Goal: Transaction & Acquisition: Purchase product/service

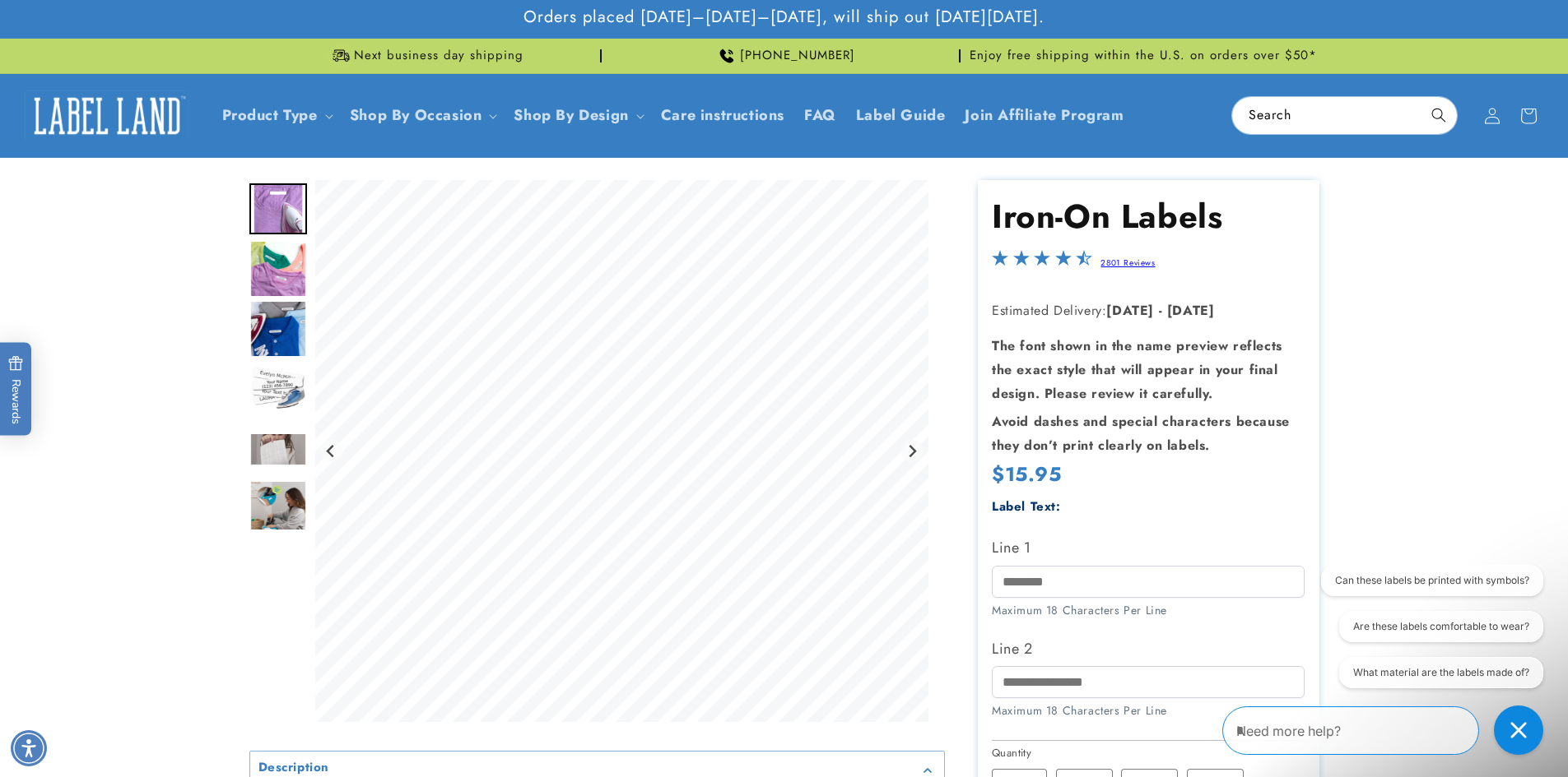
scroll to position [247, 0]
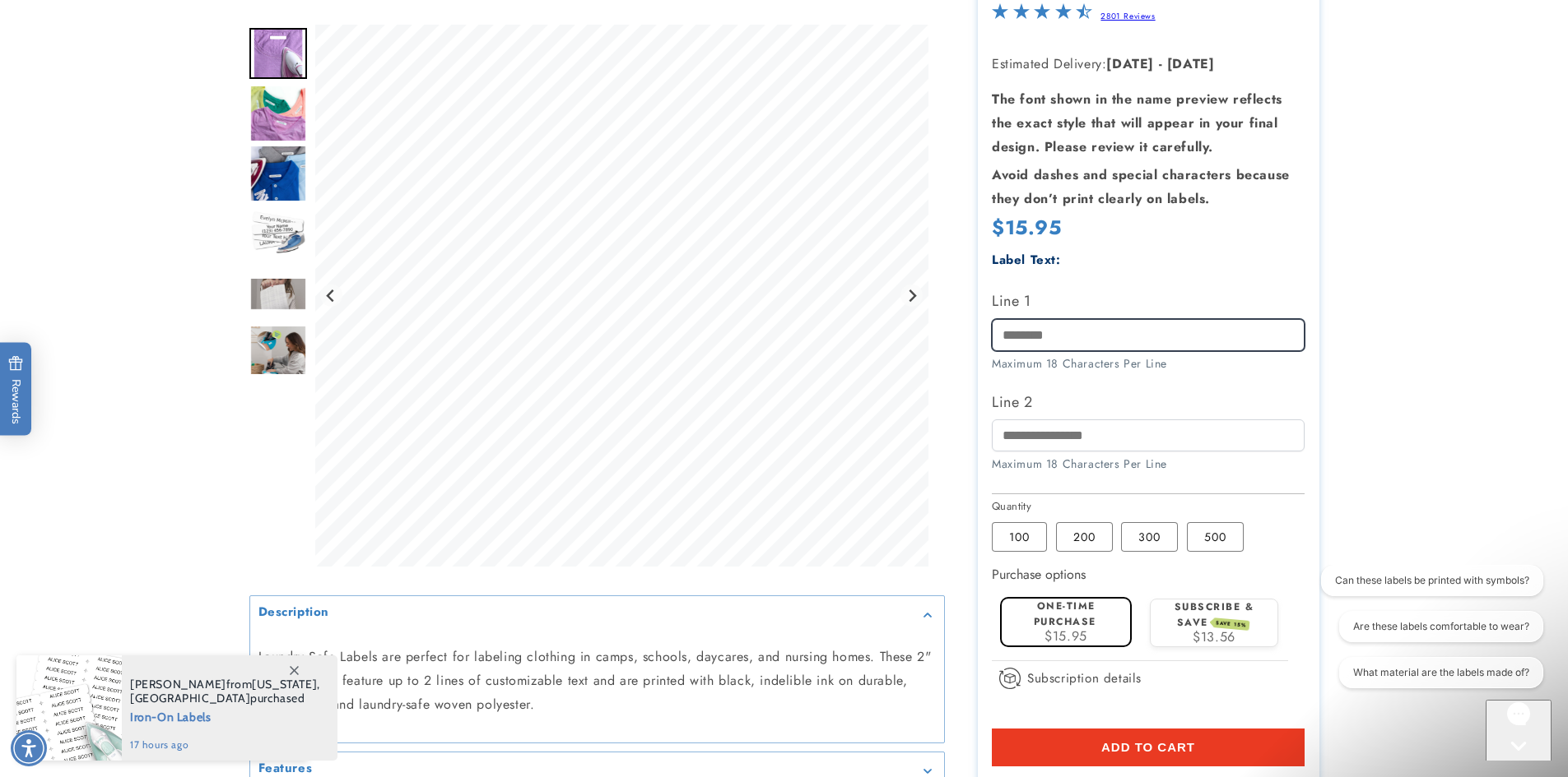
click at [1024, 329] on input "Line 1" at bounding box center [1148, 335] width 312 height 32
type input "*********"
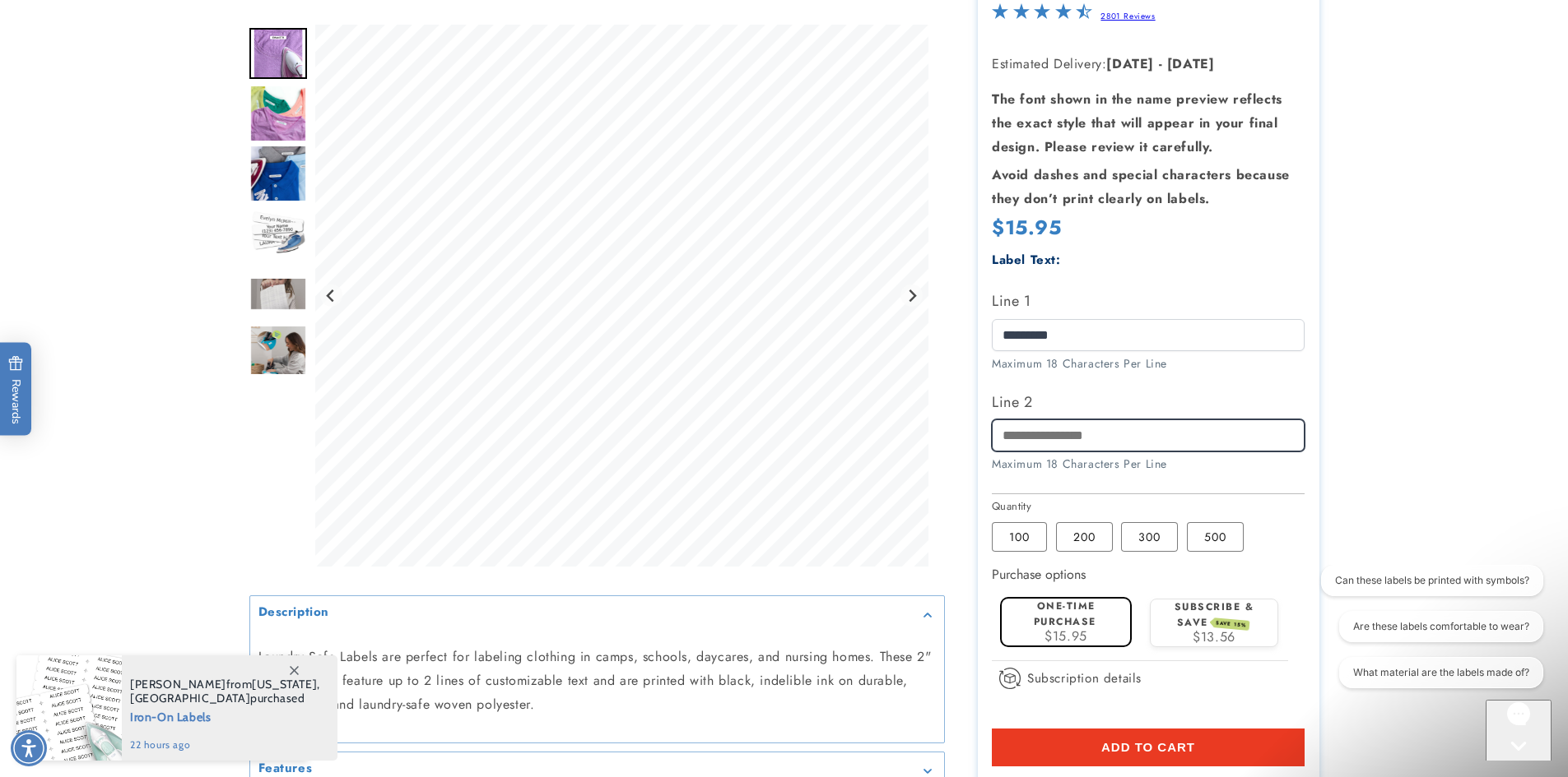
click at [1012, 440] on input "Line 2" at bounding box center [1148, 436] width 312 height 32
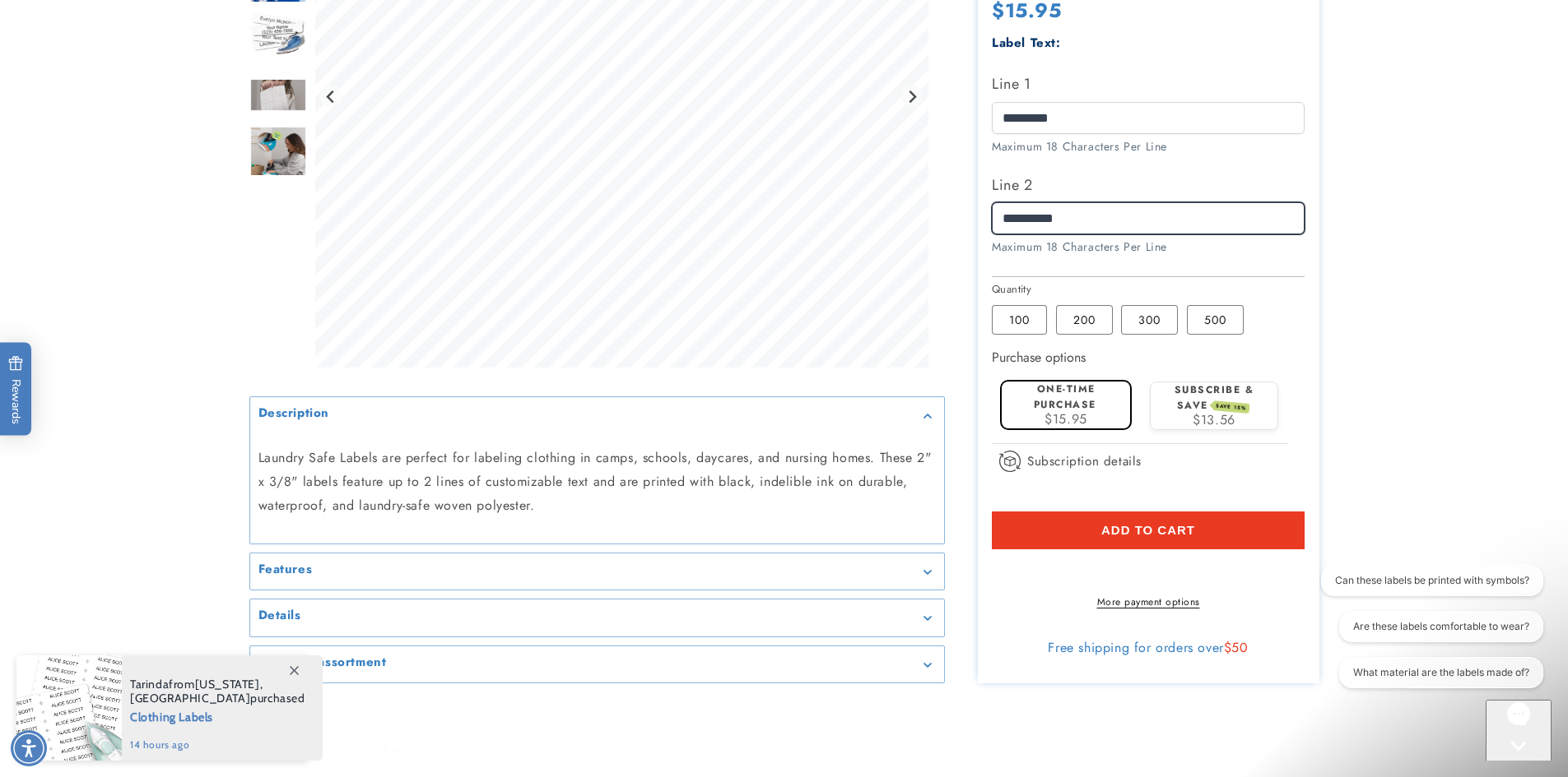
scroll to position [494, 0]
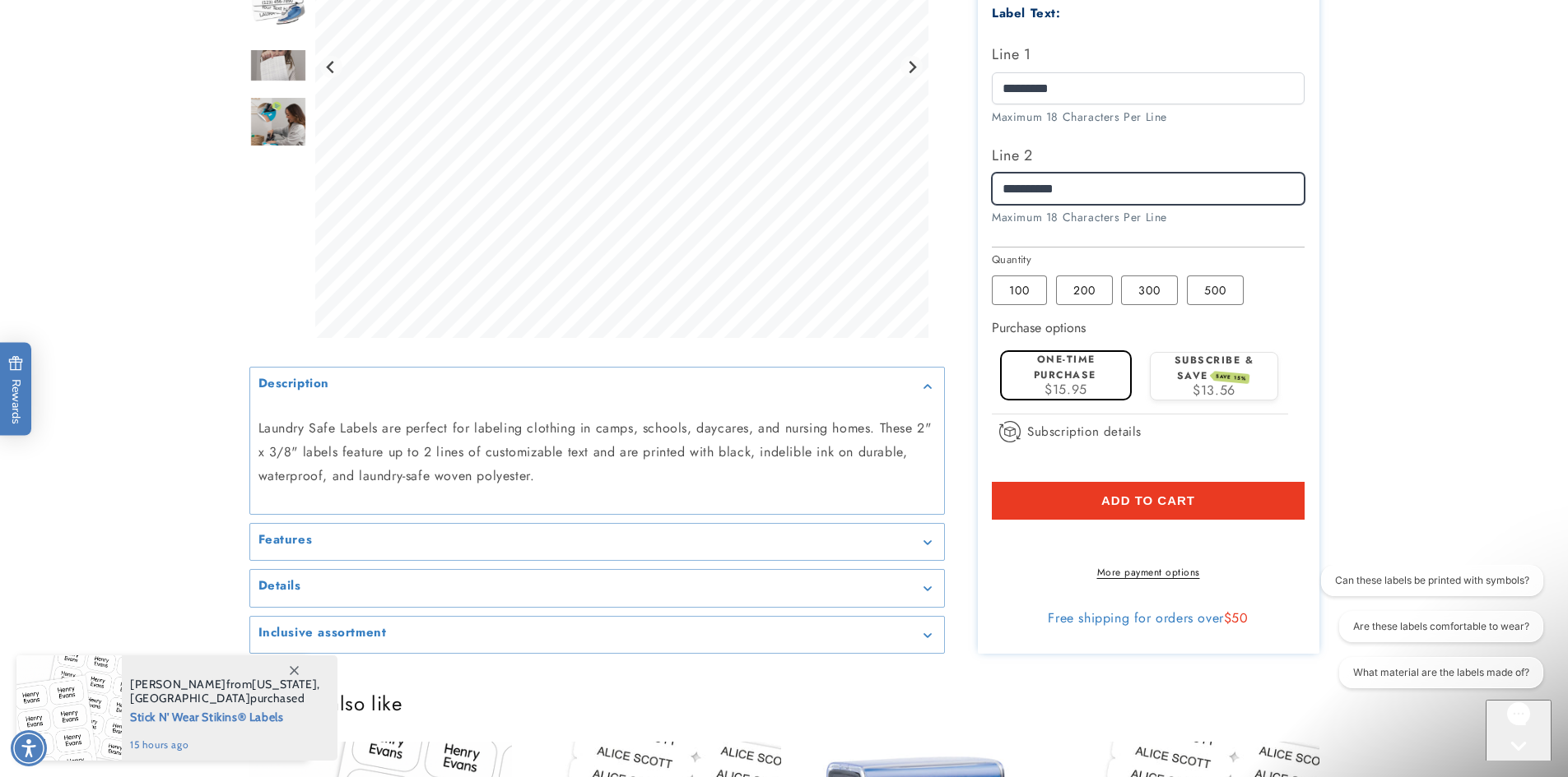
type input "**********"
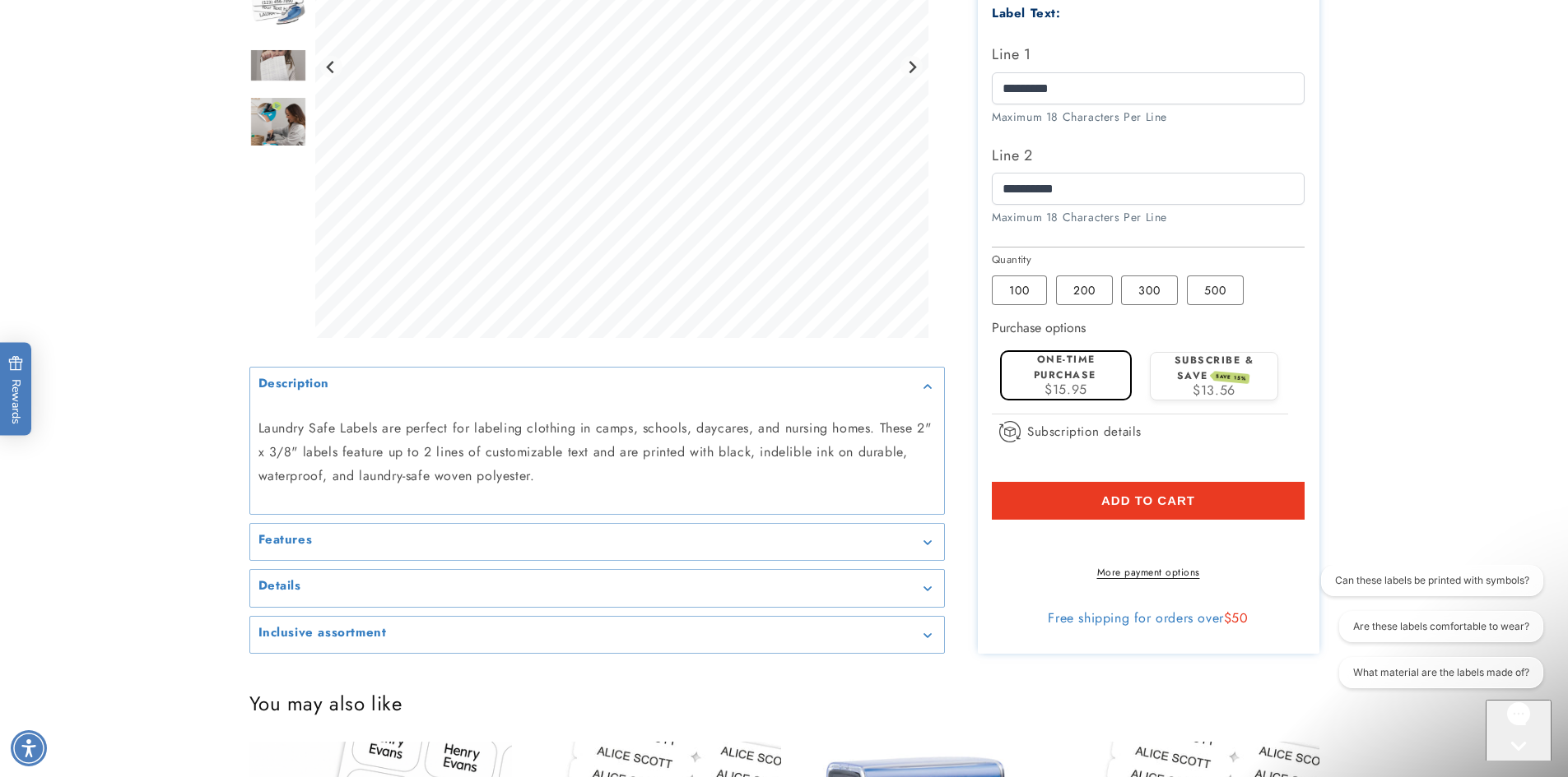
click at [1125, 508] on span "Add to cart" at bounding box center [1148, 501] width 94 height 15
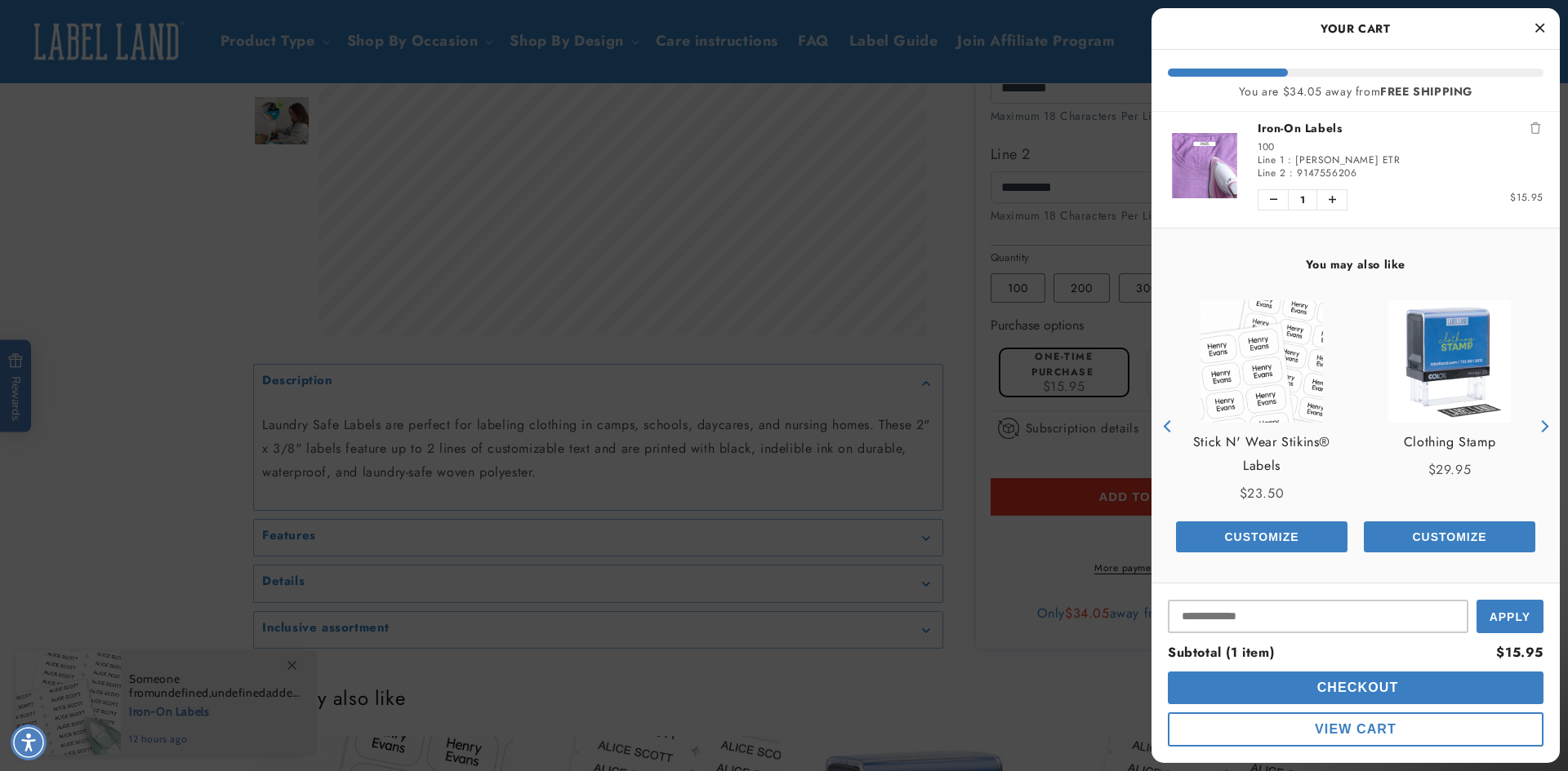
scroll to position [10, 0]
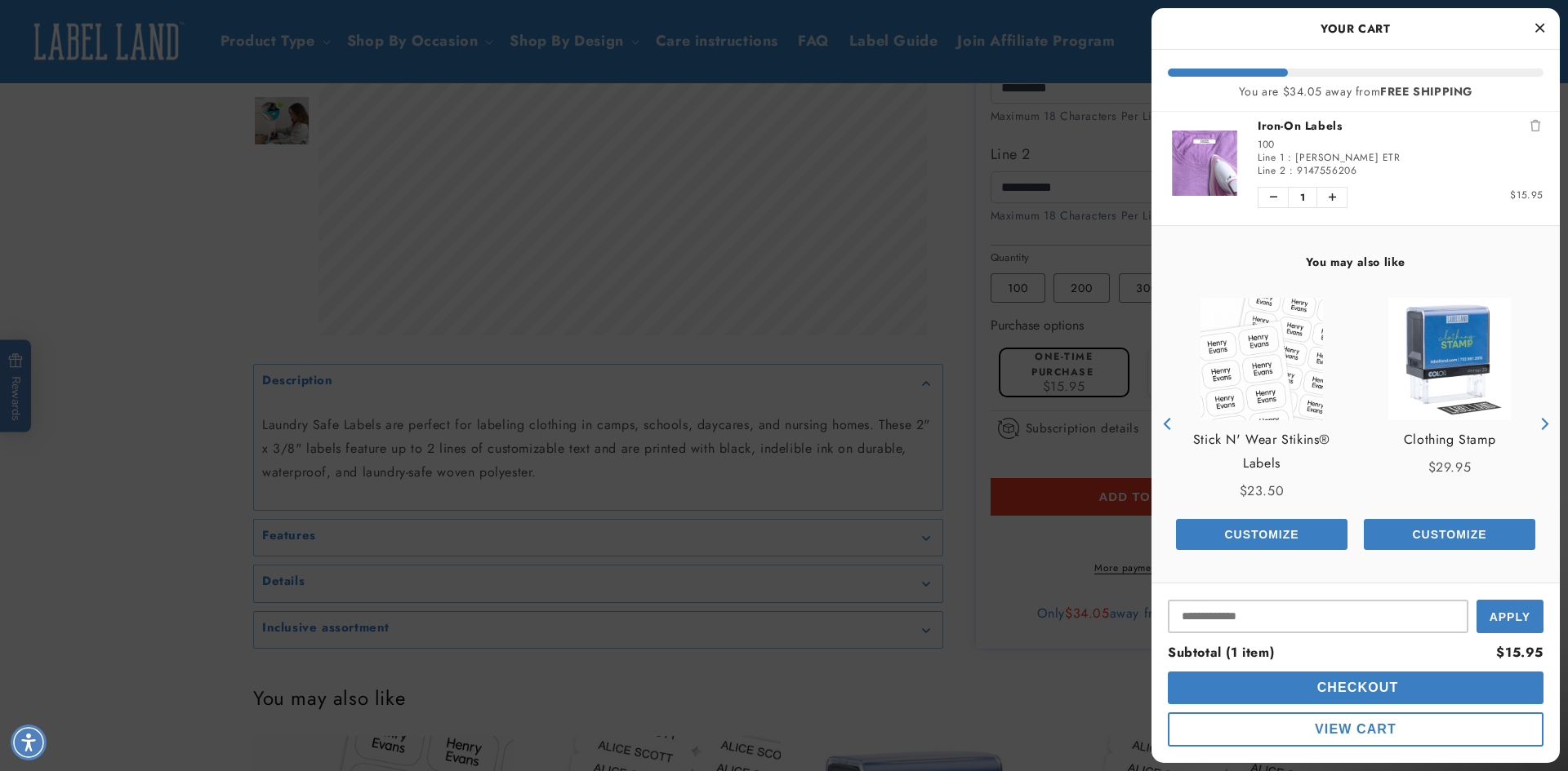
click at [1351, 726] on span "View Cart" at bounding box center [1355, 728] width 82 height 14
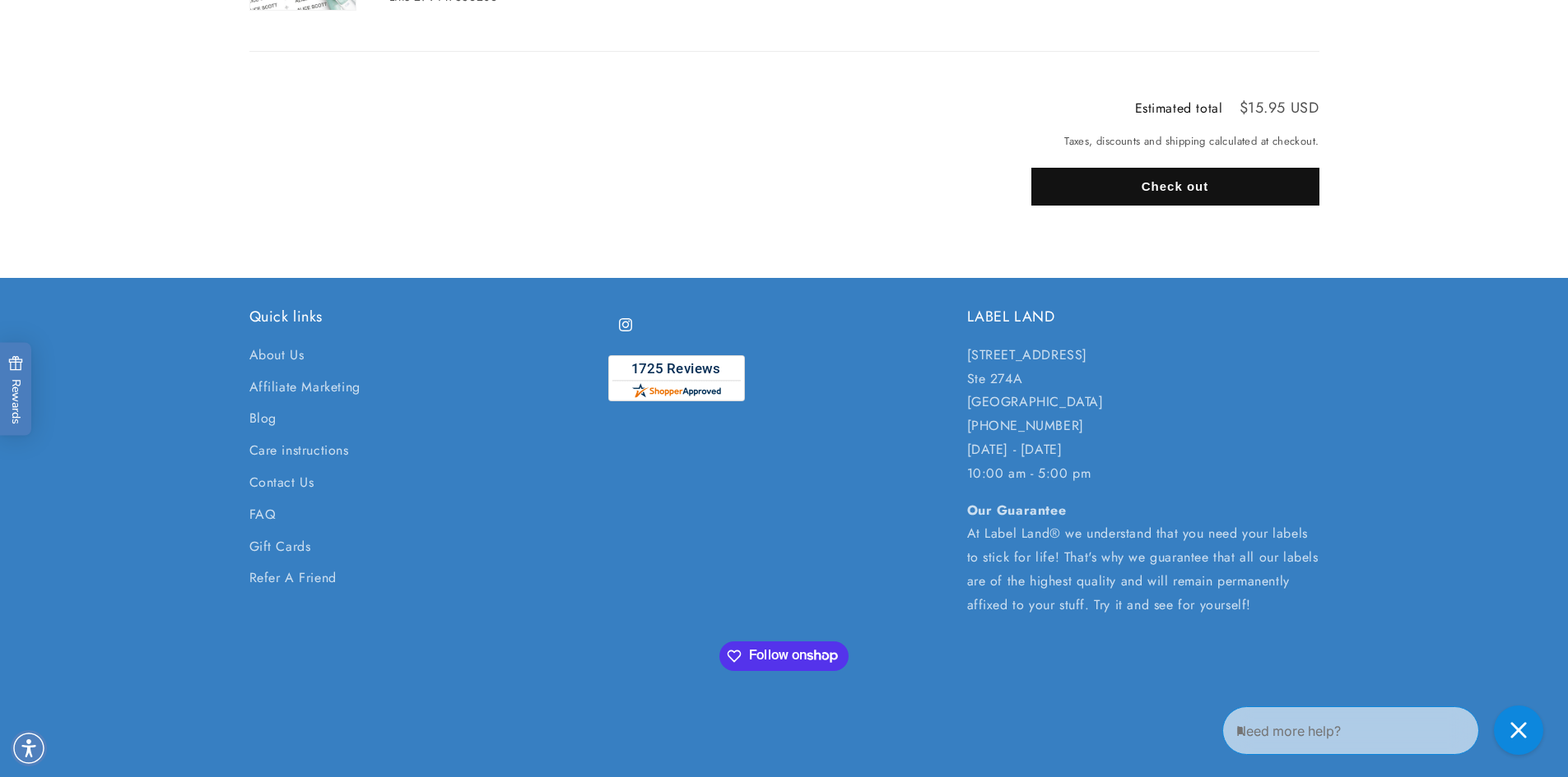
scroll to position [411, 0]
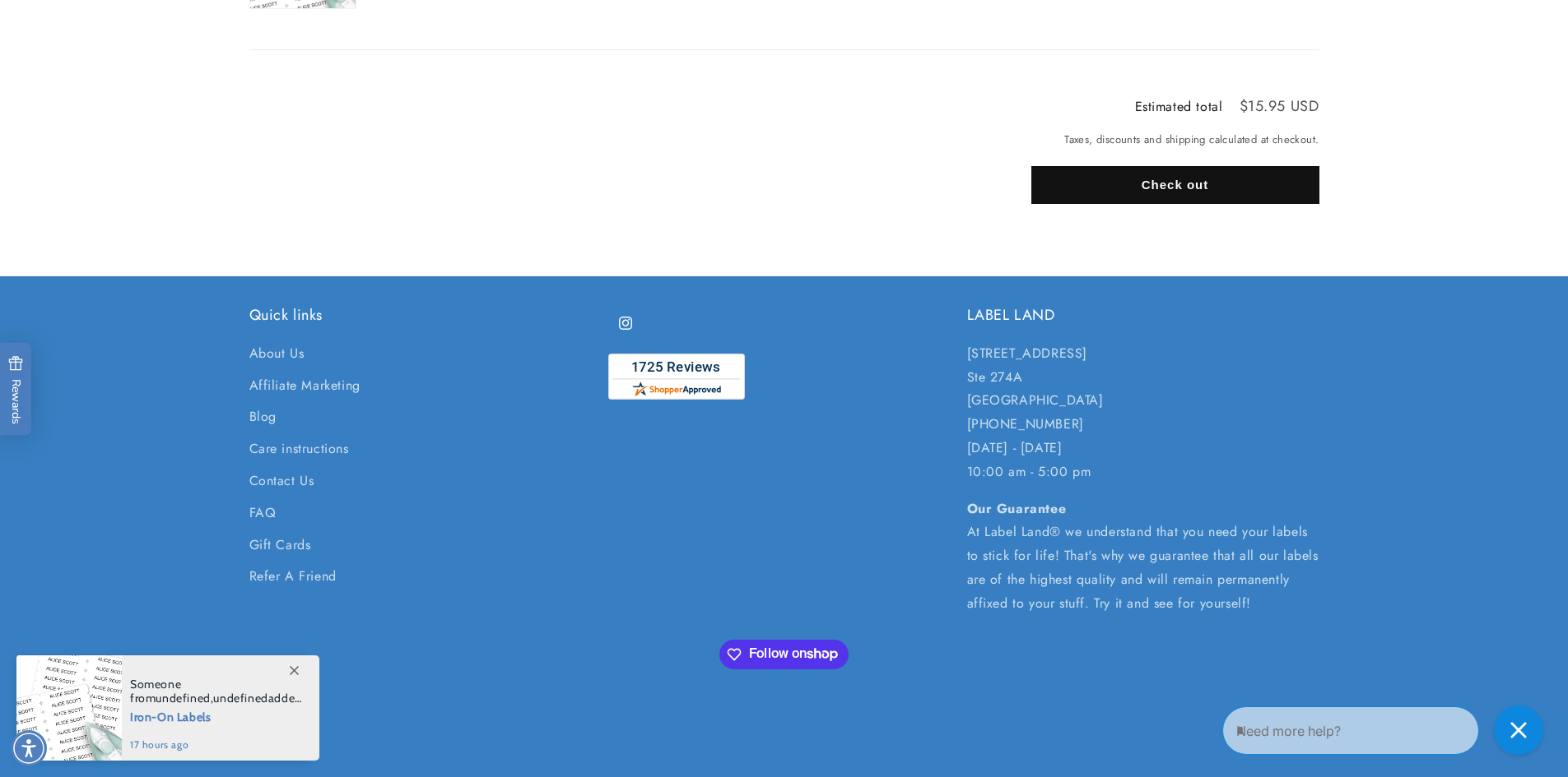
click at [1173, 188] on button "Check out" at bounding box center [1175, 185] width 288 height 37
